Goal: Task Accomplishment & Management: Manage account settings

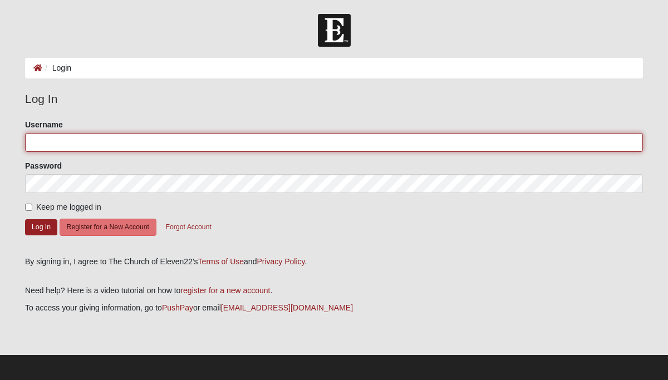
click at [100, 135] on input "Username" at bounding box center [334, 142] width 618 height 19
type input "eachdayishis@gmail.com"
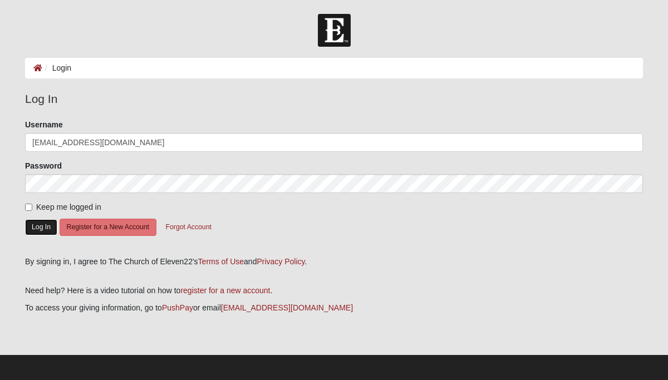
click at [49, 227] on button "Log In" at bounding box center [41, 227] width 32 height 16
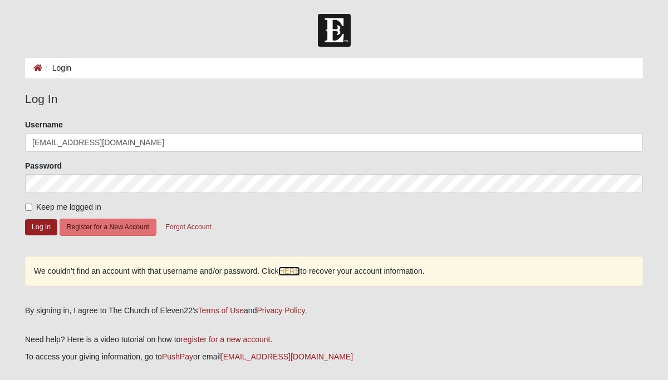
click at [295, 270] on link "HERE" at bounding box center [289, 271] width 22 height 9
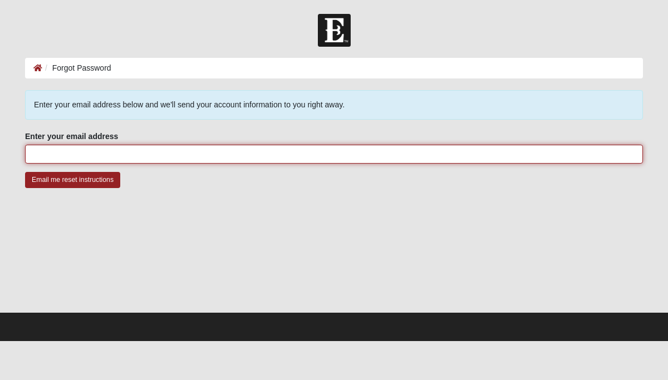
click at [186, 156] on input "Enter your email address" at bounding box center [334, 154] width 618 height 19
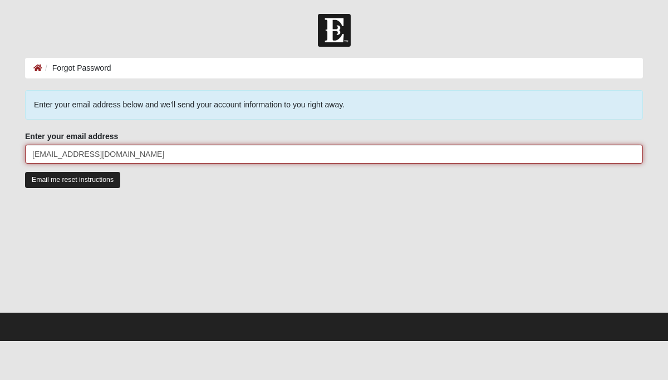
type input "[EMAIL_ADDRESS][DOMAIN_NAME]"
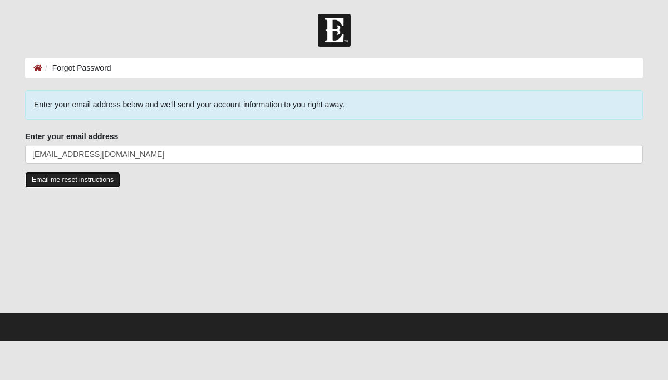
click at [94, 184] on input "Email me reset instructions" at bounding box center [72, 180] width 95 height 16
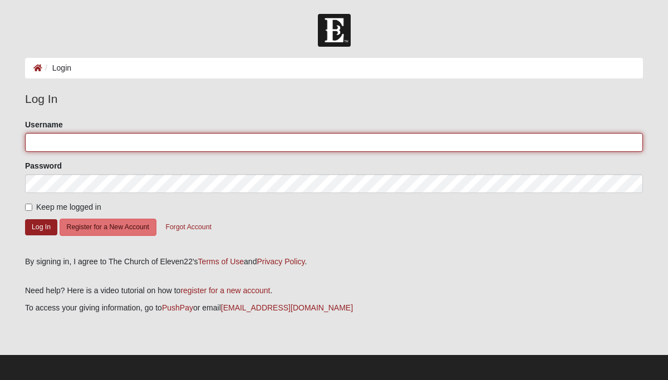
click at [39, 146] on input "Username" at bounding box center [334, 142] width 618 height 19
type input "lorrireynolds"
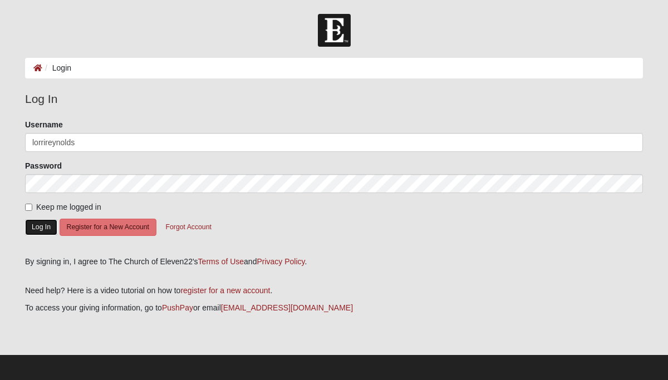
click at [36, 227] on button "Log In" at bounding box center [41, 227] width 32 height 16
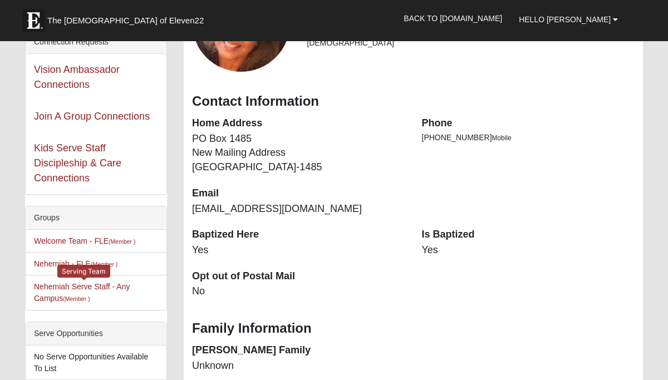
scroll to position [92, 0]
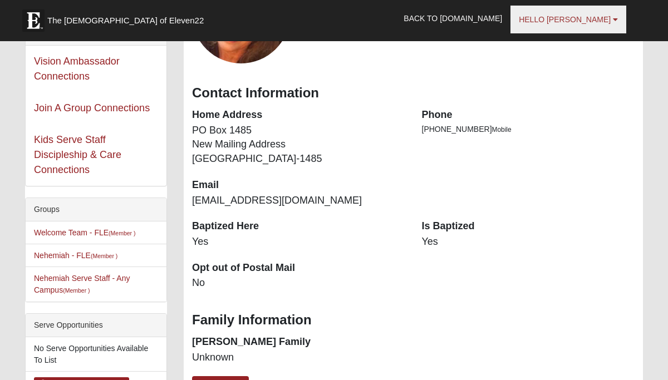
click at [611, 17] on link "Hello Lorri" at bounding box center [568, 20] width 116 height 28
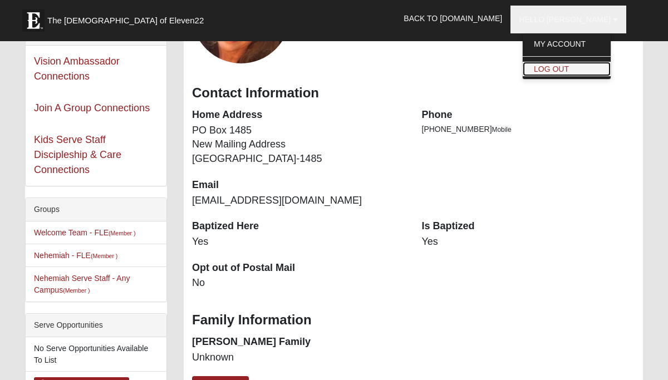
click at [585, 71] on link "Log Out" at bounding box center [567, 69] width 88 height 14
